Goal: Navigation & Orientation: Find specific page/section

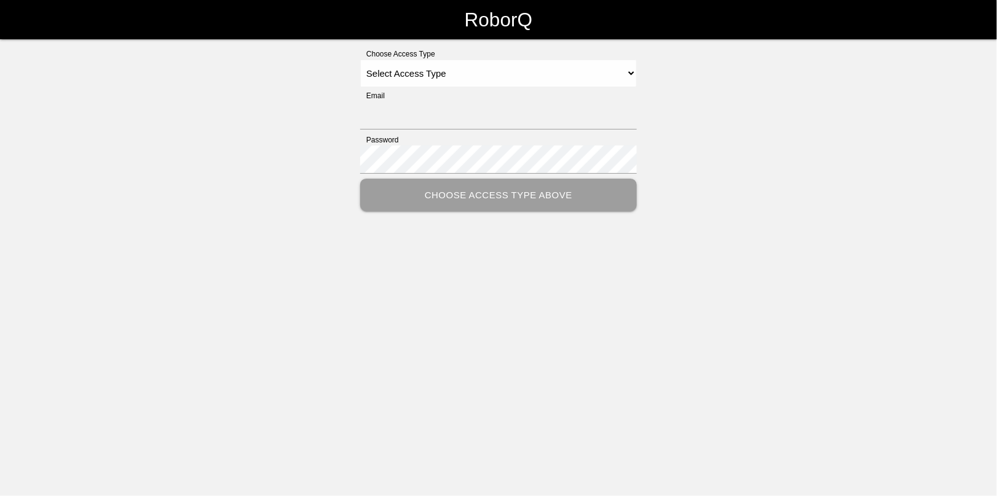
type input "[EMAIL_ADDRESS][DOMAIN_NAME]"
click at [420, 74] on select "Select Access Type Admin Customer Supervisor Worker" at bounding box center [498, 74] width 276 height 28
select select "Admin"
click at [360, 60] on select "Select Access Type Admin Customer Supervisor Worker" at bounding box center [498, 74] width 276 height 28
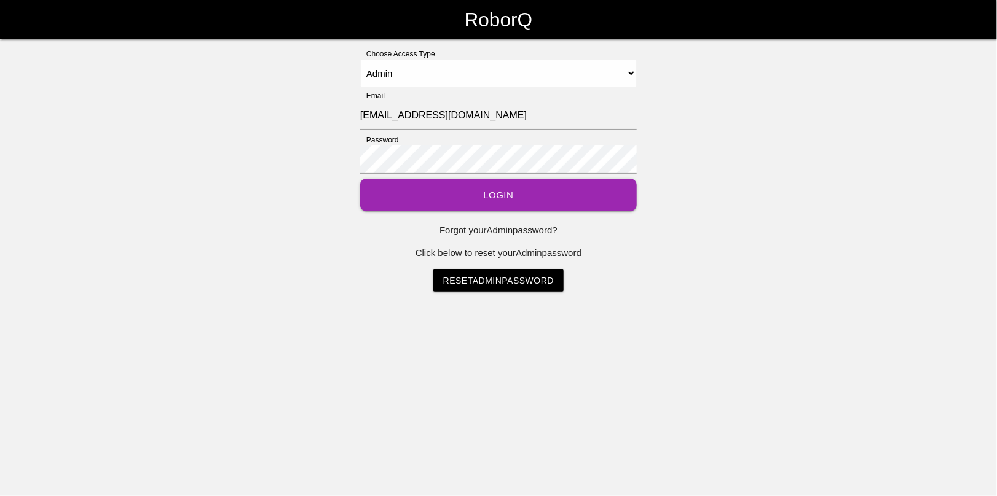
click at [511, 204] on button "Login" at bounding box center [498, 195] width 276 height 33
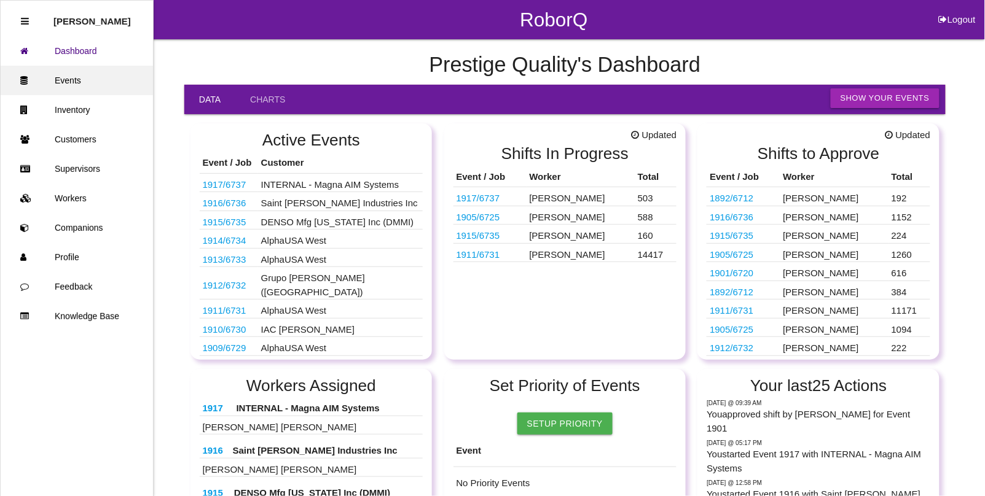
click at [80, 74] on link "Events" at bounding box center [77, 80] width 152 height 29
